Goal: Task Accomplishment & Management: Manage account settings

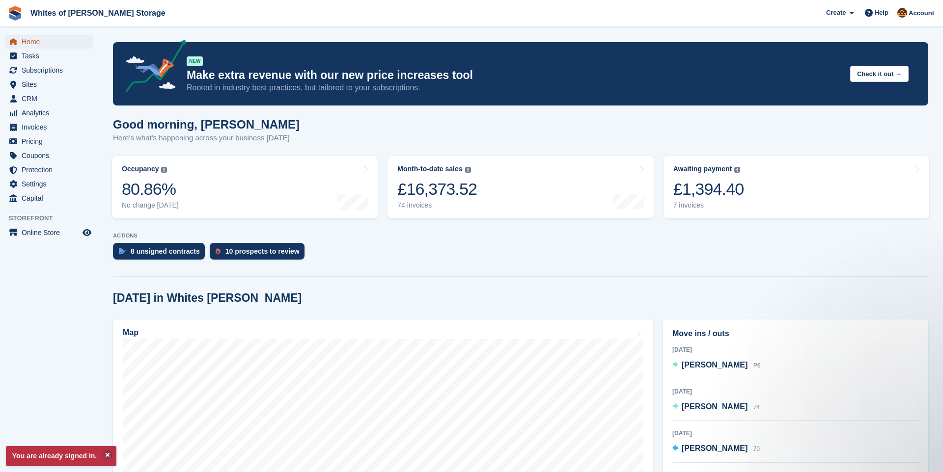
click at [59, 39] on span "Home" at bounding box center [51, 42] width 59 height 14
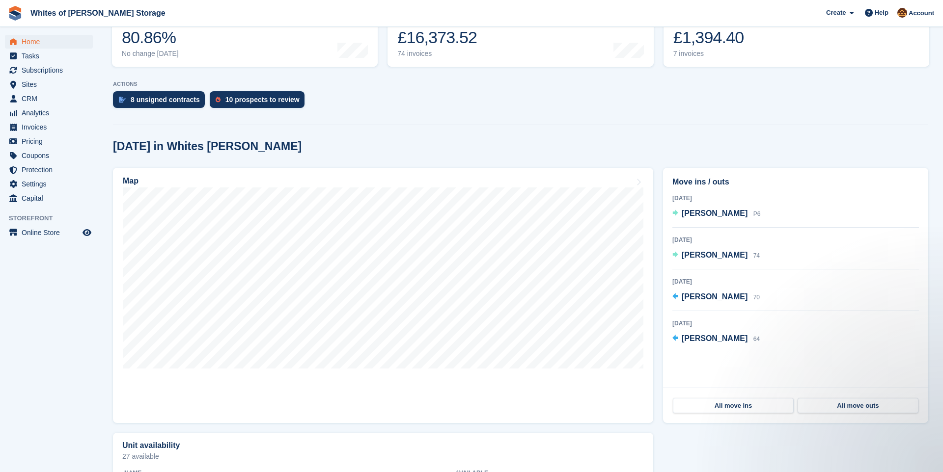
scroll to position [152, 0]
click at [55, 68] on span "Subscriptions" at bounding box center [51, 70] width 59 height 14
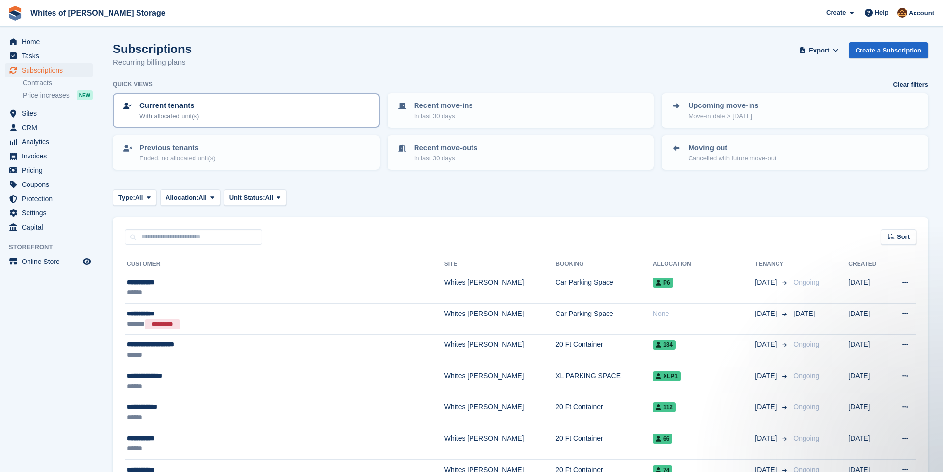
click at [172, 110] on p "Current tenants" at bounding box center [168, 105] width 59 height 11
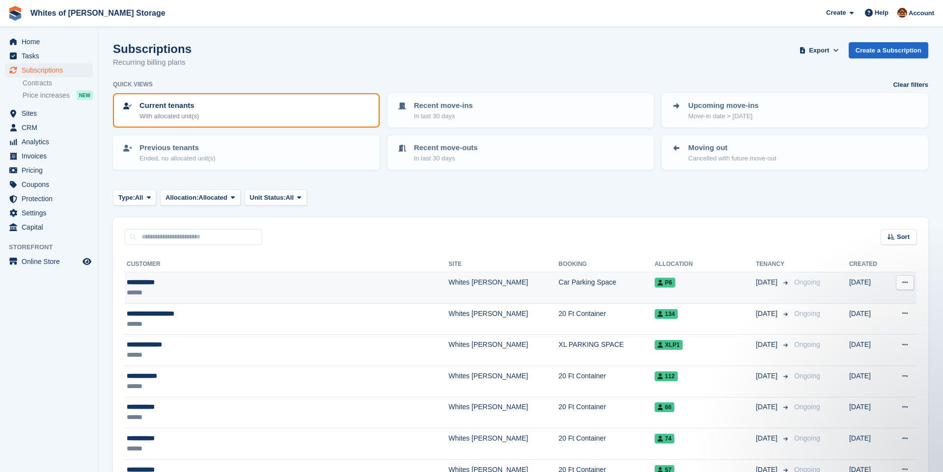
click at [209, 290] on div "******" at bounding box center [243, 293] width 232 height 10
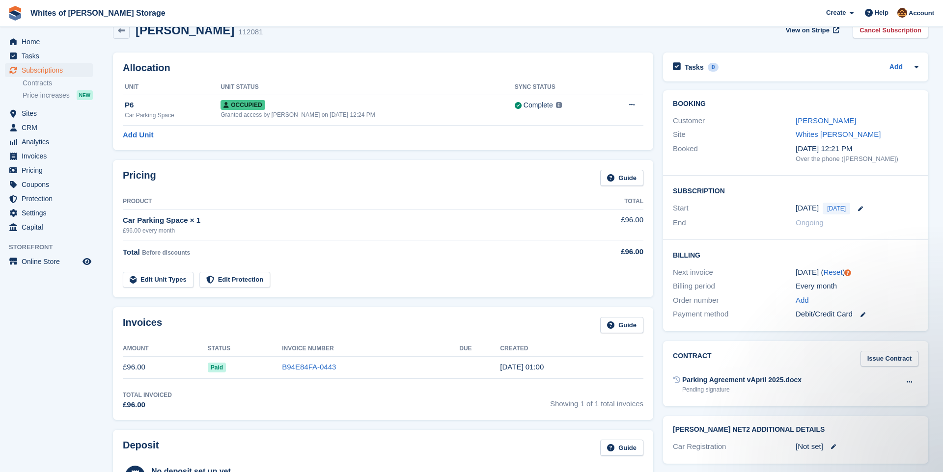
scroll to position [71, 0]
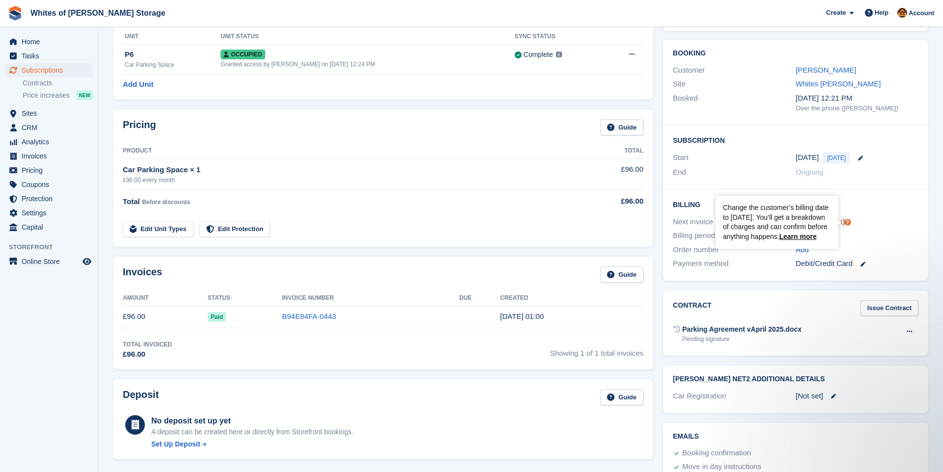
click at [848, 221] on icon "Tooltip anchor" at bounding box center [847, 222] width 6 height 6
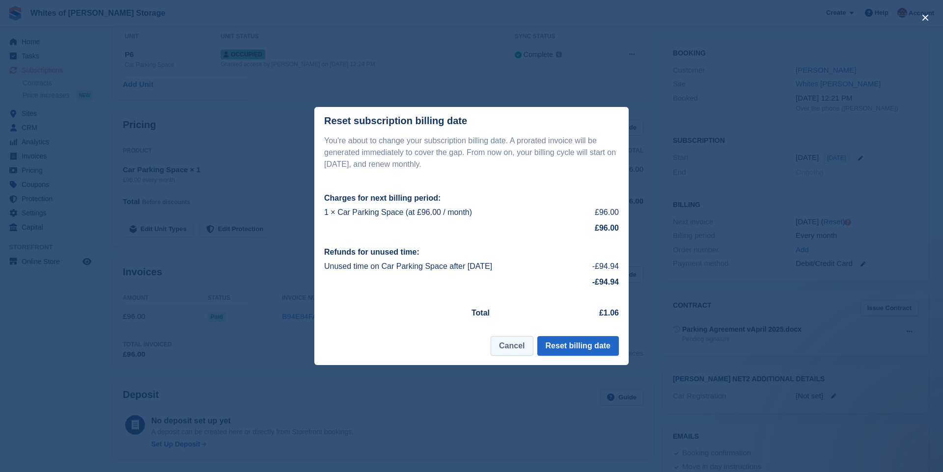
click at [514, 351] on button "Cancel" at bounding box center [512, 346] width 42 height 20
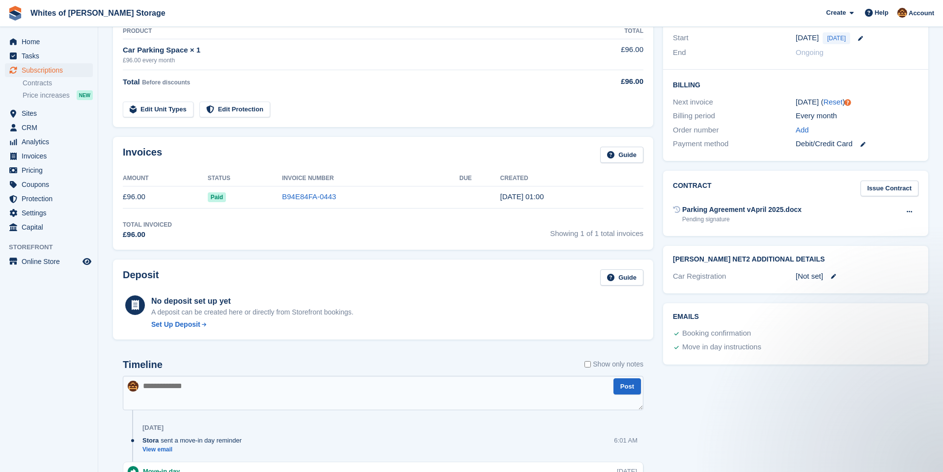
scroll to position [0, 0]
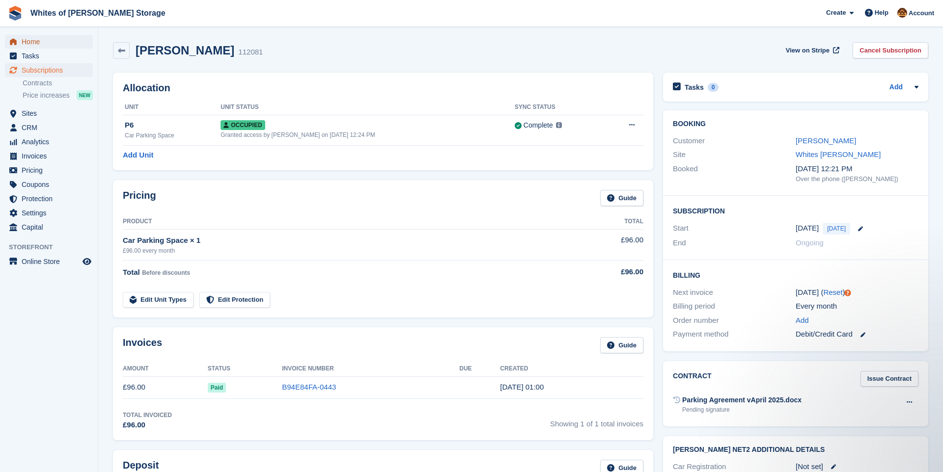
click at [47, 41] on span "Home" at bounding box center [51, 42] width 59 height 14
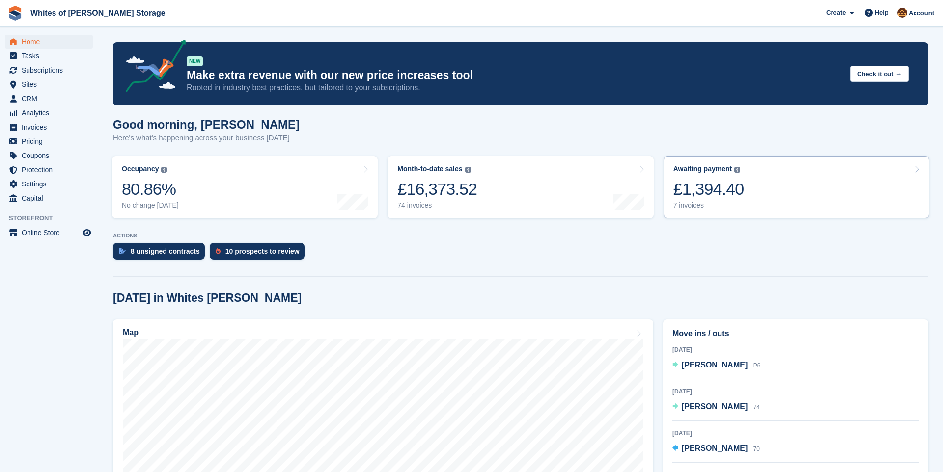
click at [705, 189] on div "£1,394.40" at bounding box center [708, 189] width 71 height 20
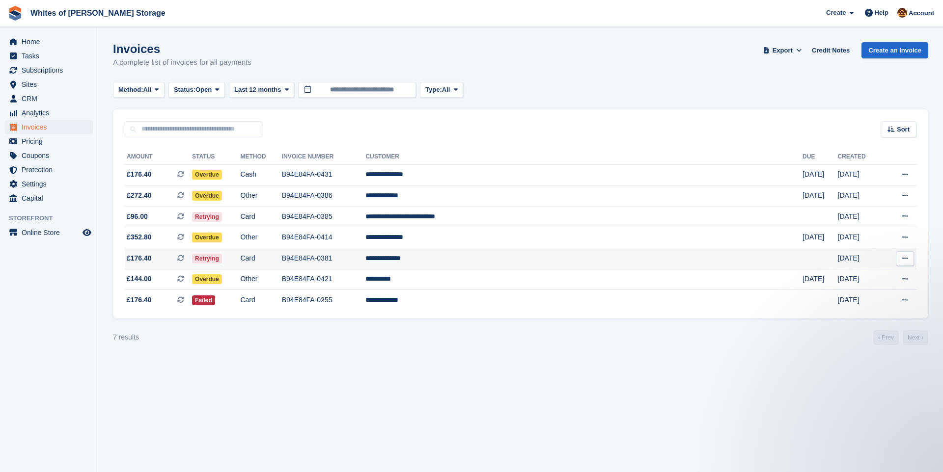
click at [543, 260] on td "**********" at bounding box center [583, 258] width 437 height 21
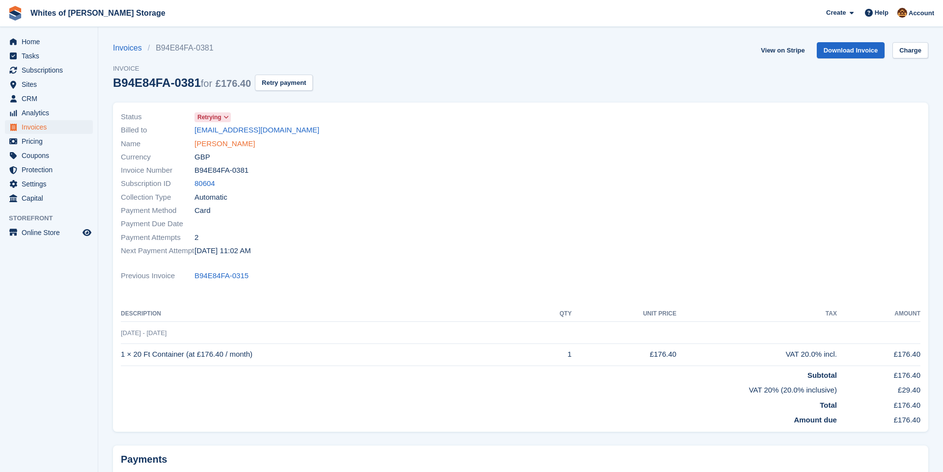
click at [255, 144] on link "[PERSON_NAME]" at bounding box center [224, 143] width 60 height 11
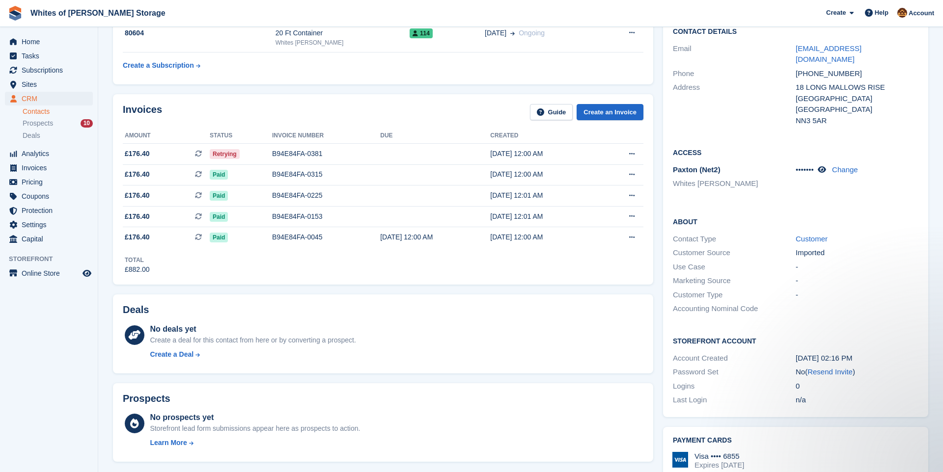
scroll to position [315, 0]
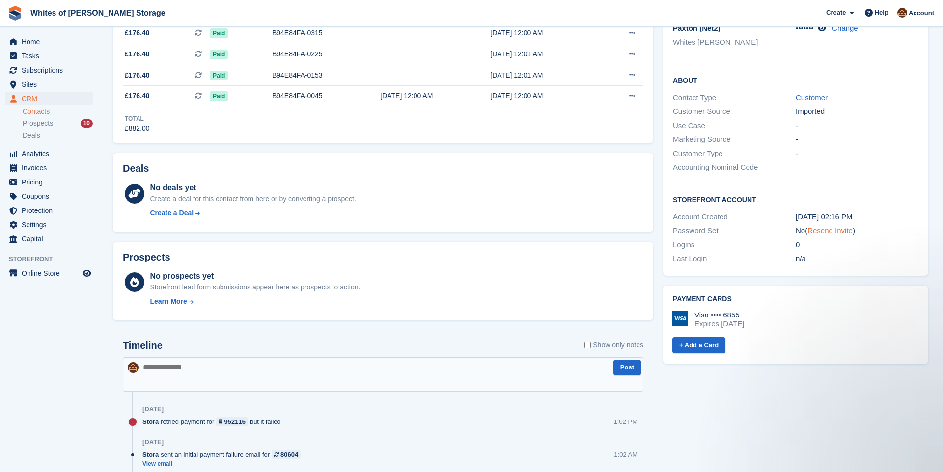
click at [832, 226] on link "Resend Invite" at bounding box center [829, 230] width 45 height 8
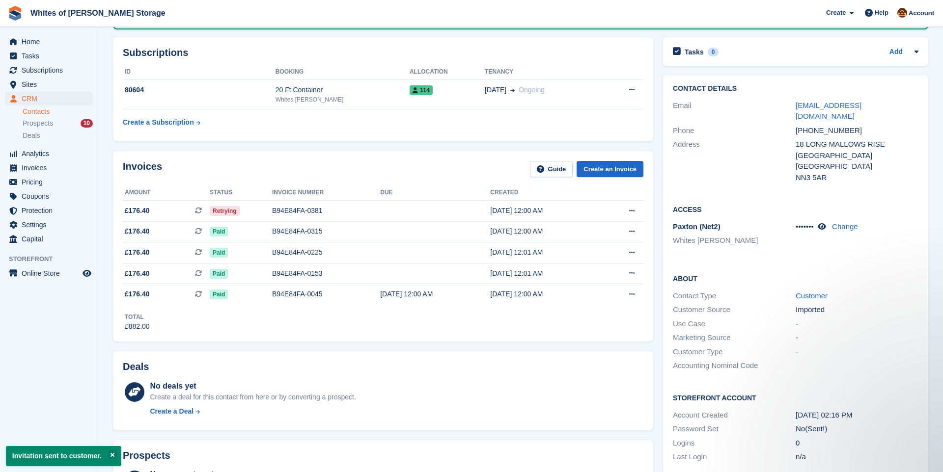
scroll to position [0, 0]
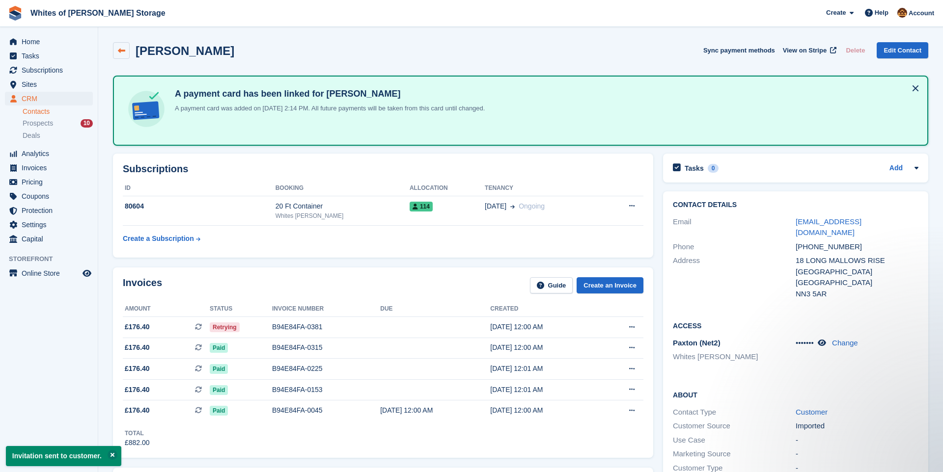
click at [118, 54] on icon at bounding box center [121, 50] width 7 height 7
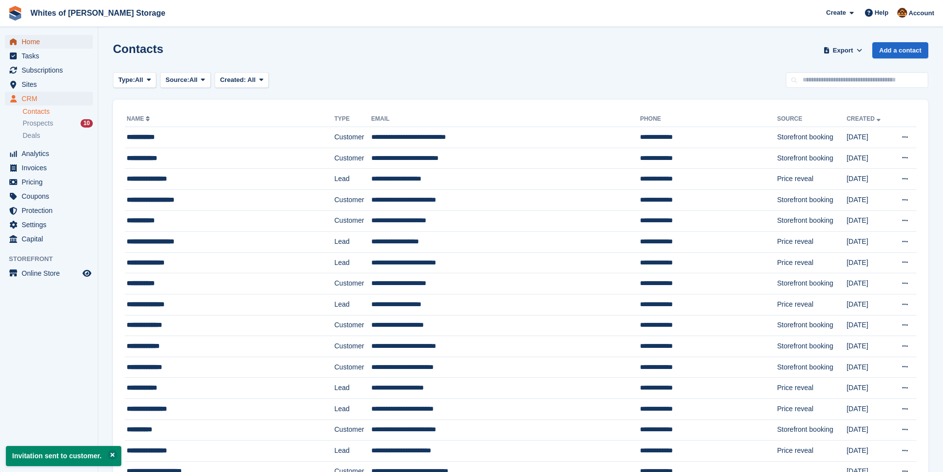
click at [44, 45] on span "Home" at bounding box center [51, 42] width 59 height 14
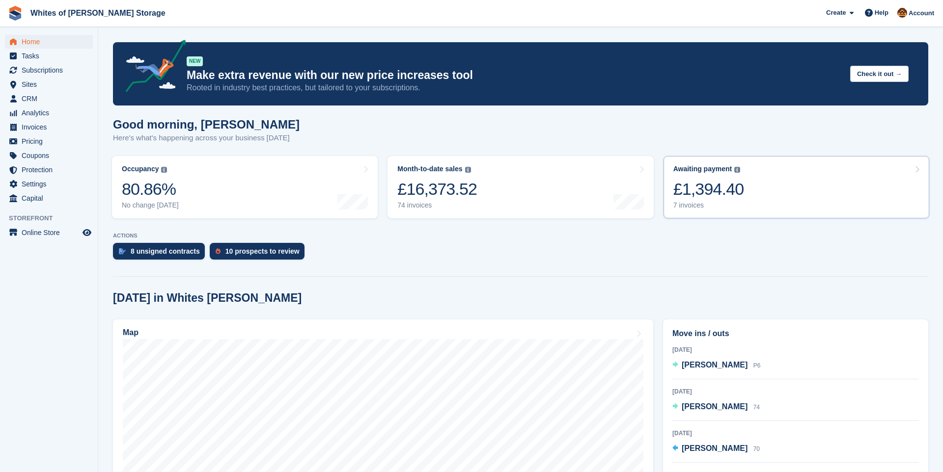
click at [738, 200] on div "Awaiting payment The total outstanding balance on all open invoices. £1,394.40 …" at bounding box center [708, 187] width 71 height 45
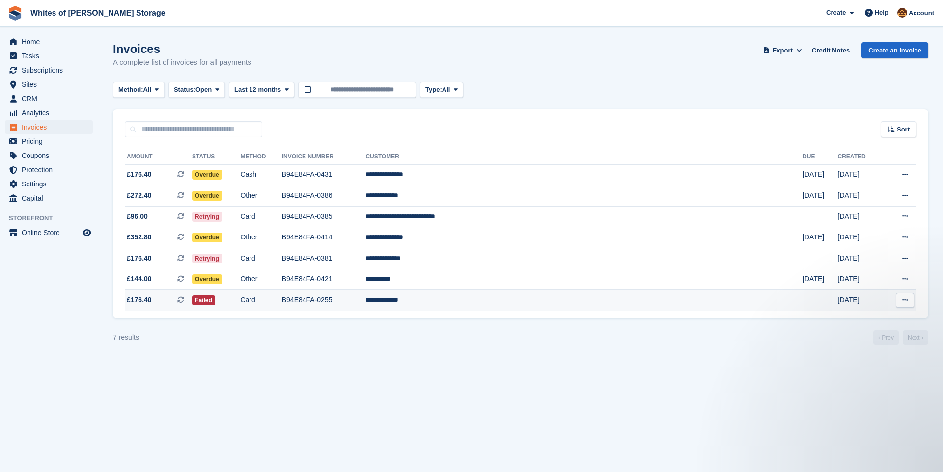
click at [545, 304] on td "**********" at bounding box center [583, 300] width 437 height 21
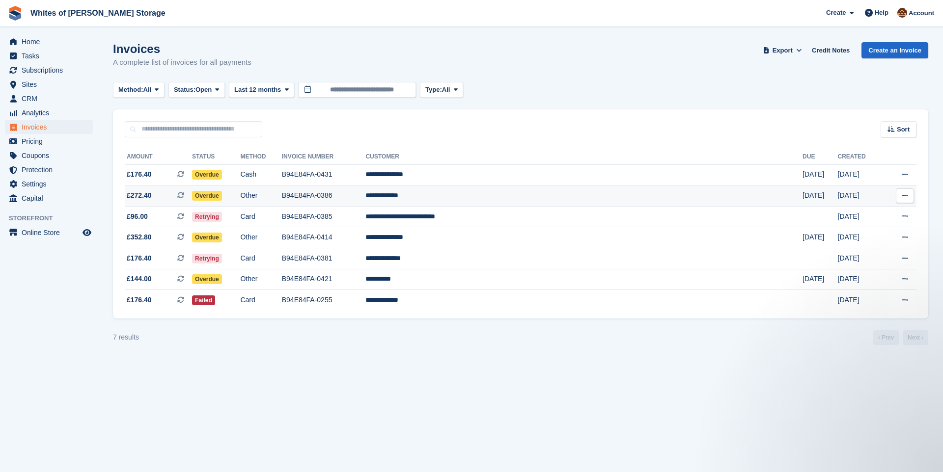
click at [547, 196] on td "**********" at bounding box center [583, 196] width 437 height 21
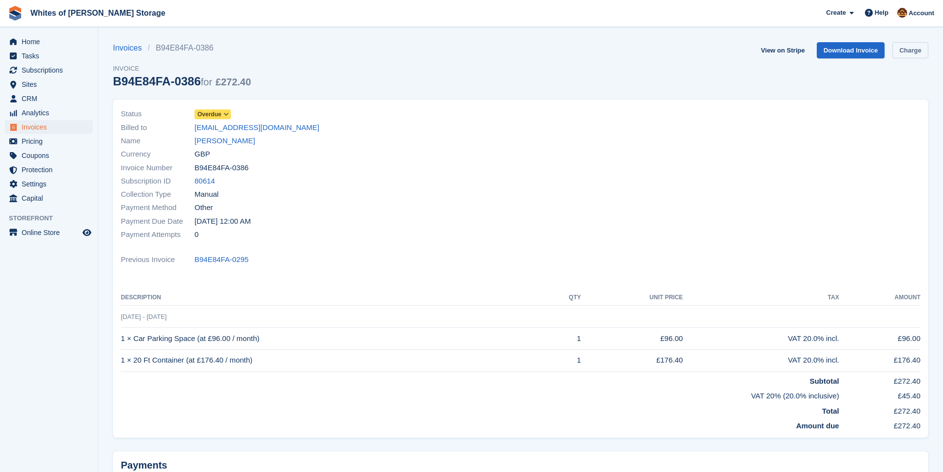
click at [909, 51] on link "Charge" at bounding box center [910, 50] width 36 height 16
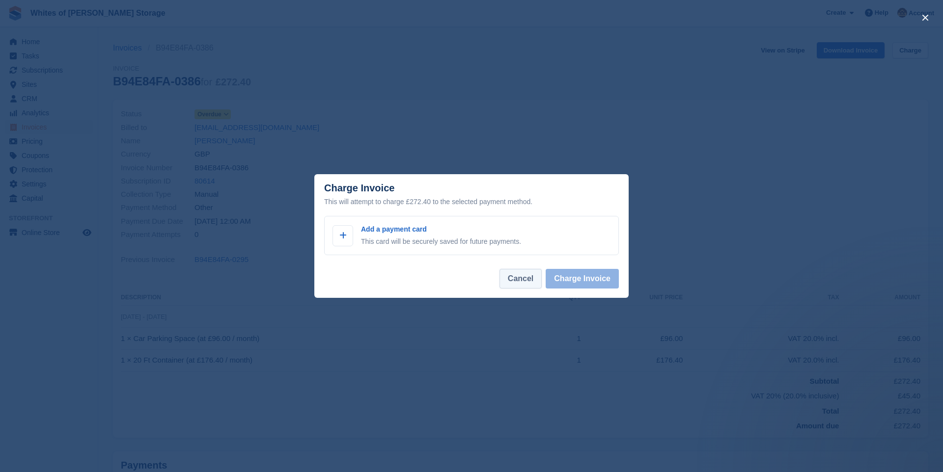
click at [512, 280] on button "Cancel" at bounding box center [520, 279] width 42 height 20
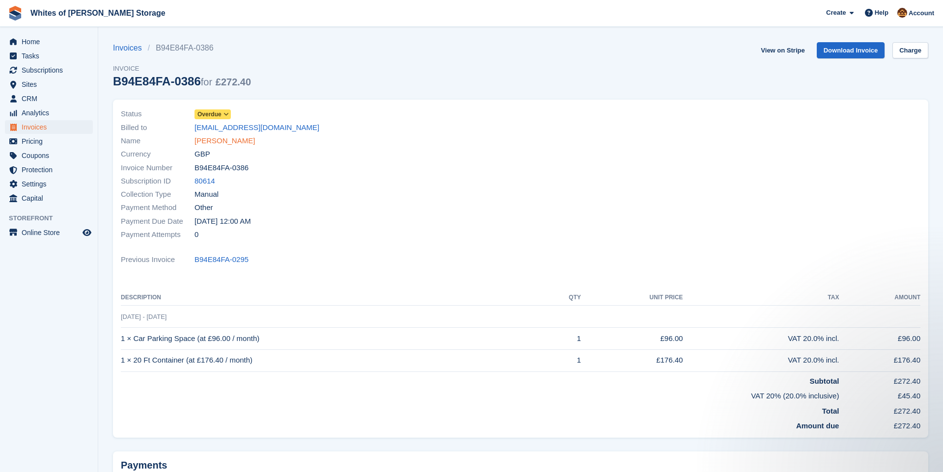
click at [227, 143] on link "NATASHA HOYTE" at bounding box center [224, 141] width 60 height 11
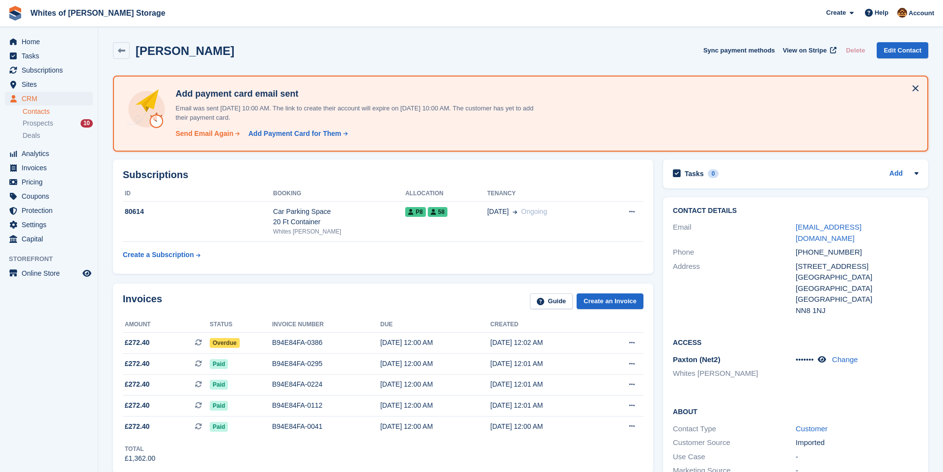
click at [222, 133] on div "Send Email Again" at bounding box center [204, 134] width 58 height 10
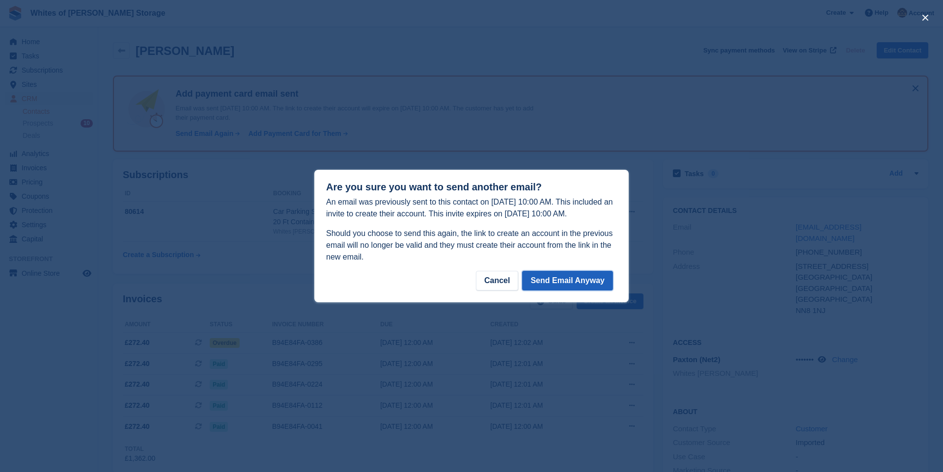
click at [560, 285] on button "Send Email Anyway" at bounding box center [567, 281] width 91 height 20
